Goal: Task Accomplishment & Management: Manage account settings

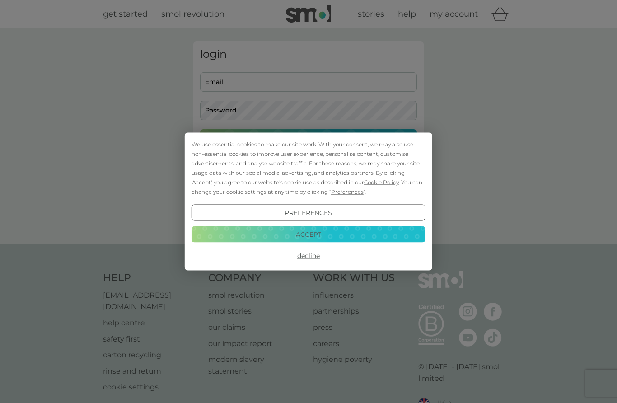
click at [309, 258] on button "Decline" at bounding box center [309, 256] width 234 height 16
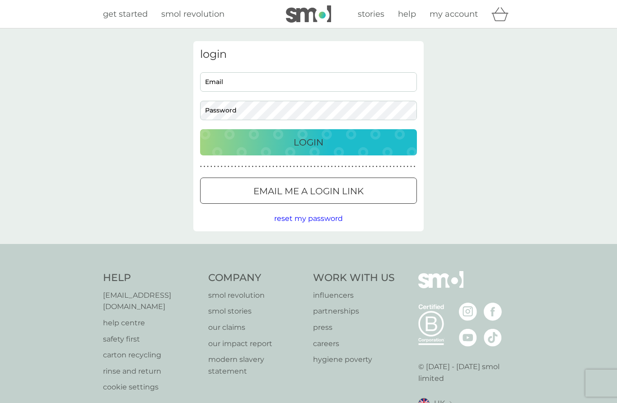
click at [300, 78] on input "Email" at bounding box center [308, 81] width 217 height 19
type input "[EMAIL_ADDRESS][DOMAIN_NAME]"
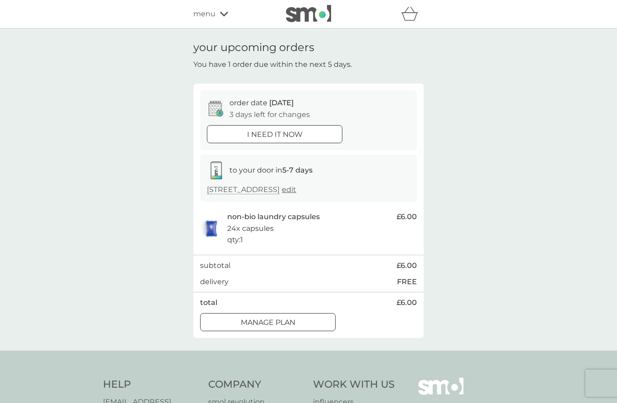
click at [282, 323] on div at bounding box center [268, 322] width 33 height 9
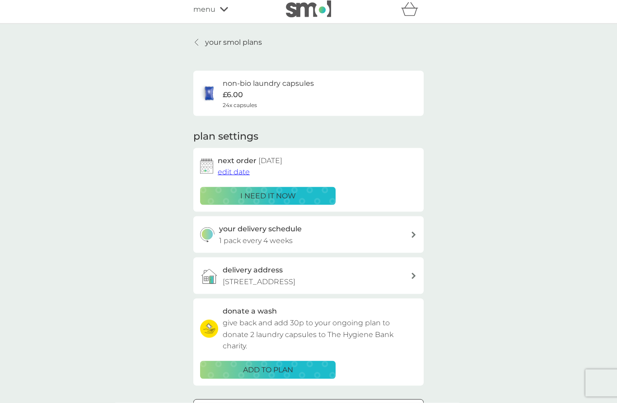
scroll to position [5, 0]
click at [235, 170] on span "edit date" at bounding box center [234, 171] width 32 height 9
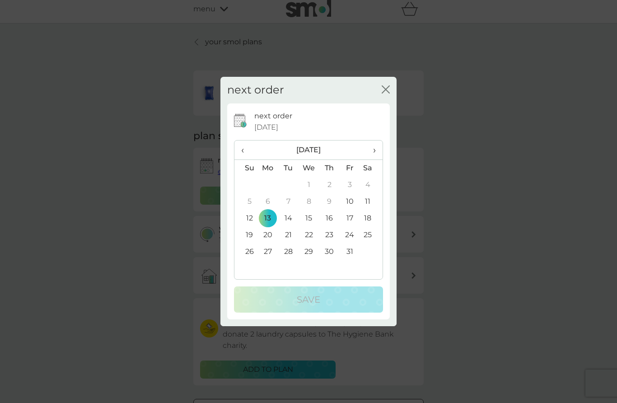
click at [391, 103] on div "next order close" at bounding box center [309, 90] width 176 height 27
click at [386, 95] on button "close" at bounding box center [386, 89] width 8 height 9
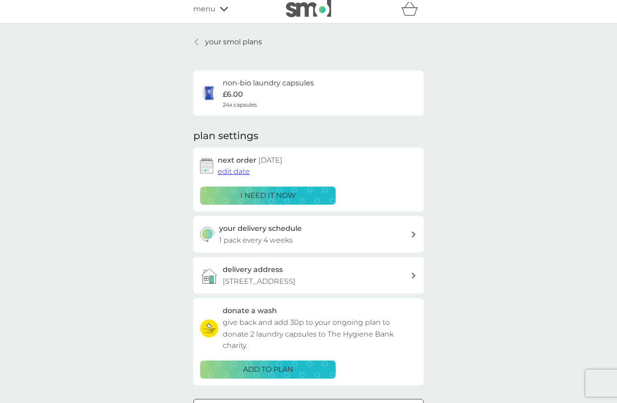
click at [235, 171] on span "edit date" at bounding box center [234, 171] width 32 height 9
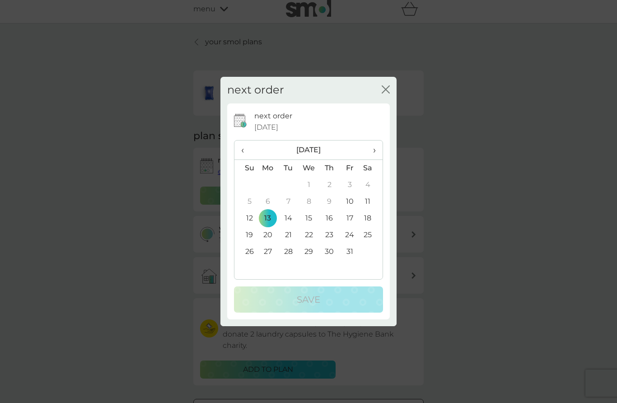
click at [376, 160] on th "›" at bounding box center [371, 150] width 23 height 19
click at [374, 160] on span "›" at bounding box center [371, 150] width 9 height 19
click at [269, 193] on td "1" at bounding box center [268, 185] width 21 height 17
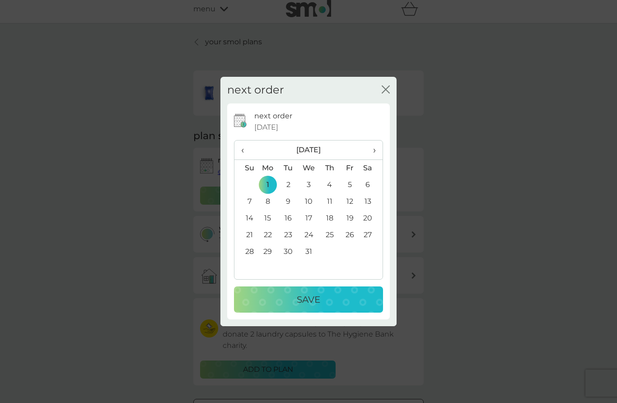
click at [308, 307] on p "Save" at bounding box center [308, 299] width 23 height 14
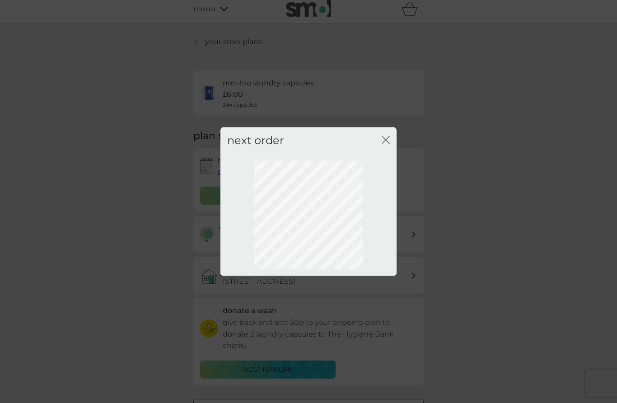
scroll to position [38, 0]
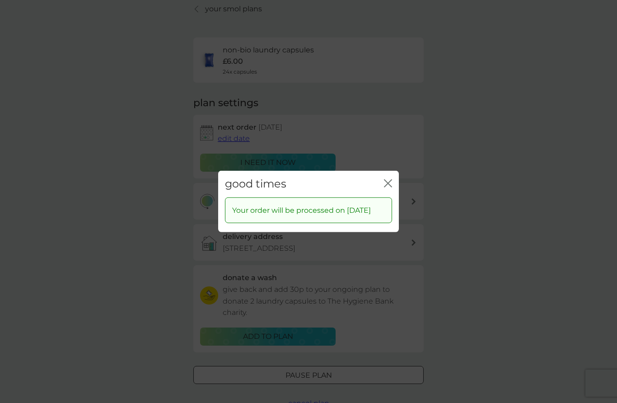
click at [386, 182] on button "close" at bounding box center [388, 183] width 8 height 9
